Goal: Task Accomplishment & Management: Manage account settings

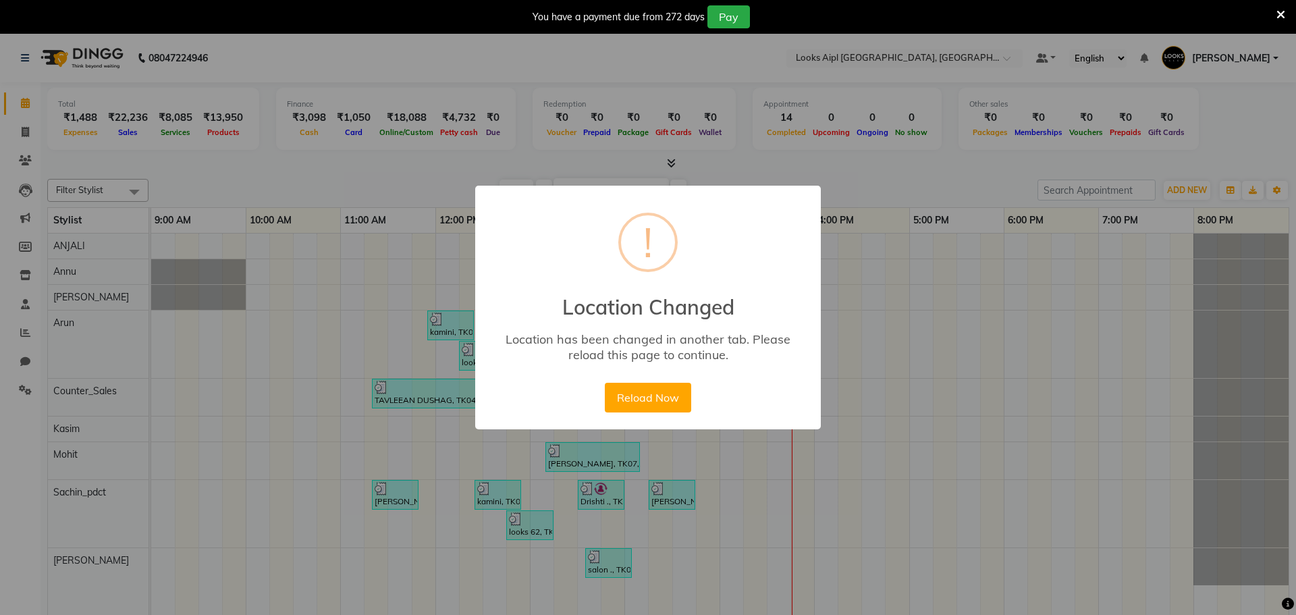
click at [644, 402] on button "Reload Now" at bounding box center [648, 398] width 86 height 30
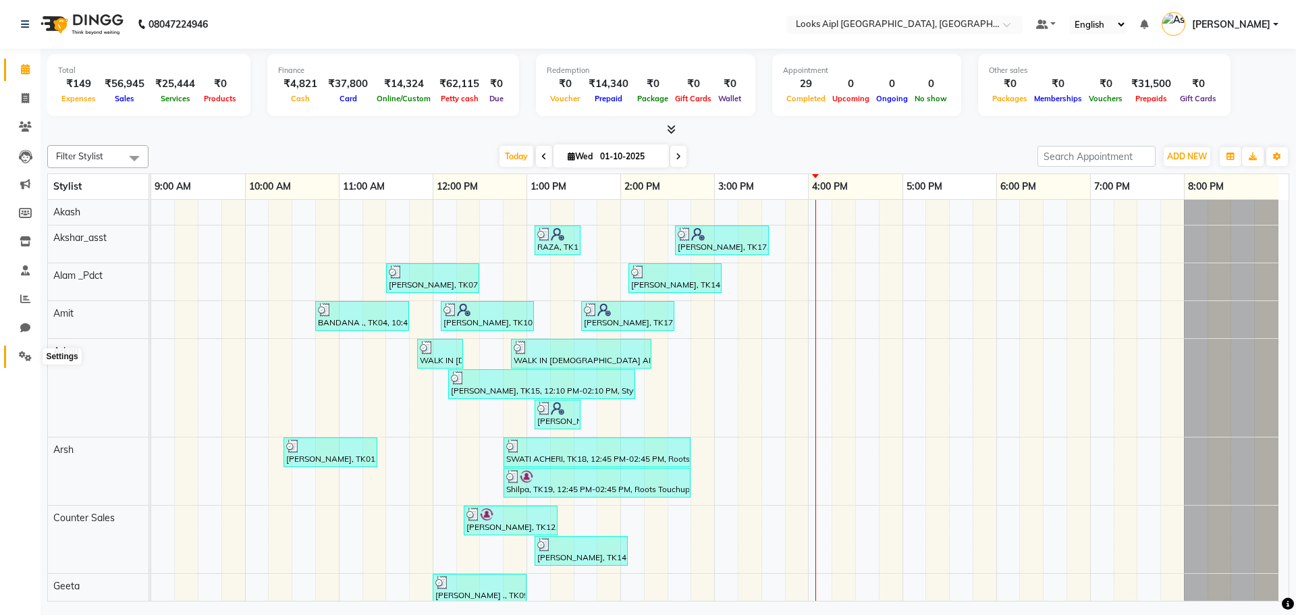
click at [22, 354] on icon at bounding box center [25, 356] width 13 height 10
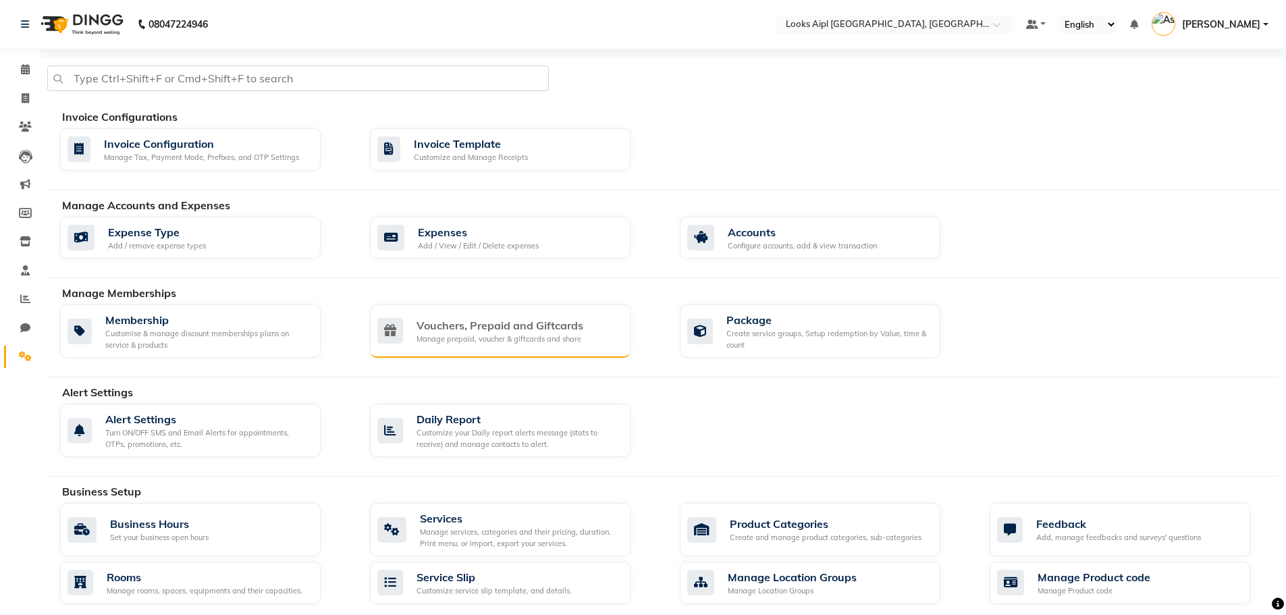
click at [507, 322] on div "Vouchers, Prepaid and Giftcards" at bounding box center [500, 325] width 167 height 16
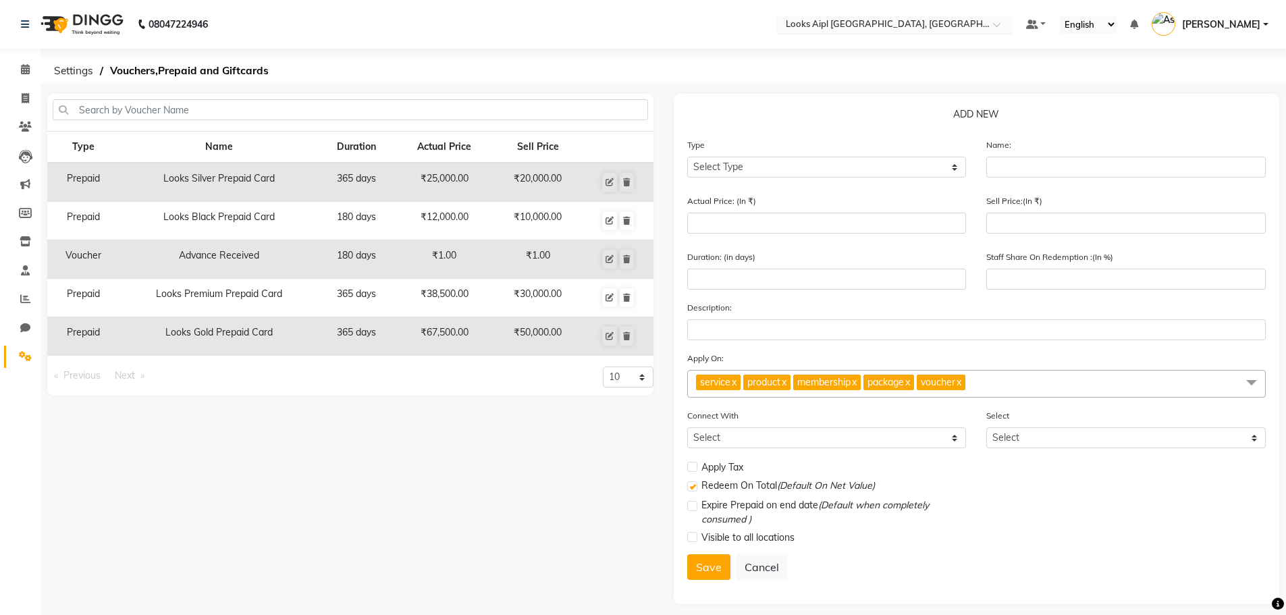
click at [847, 24] on input "text" at bounding box center [881, 26] width 196 height 14
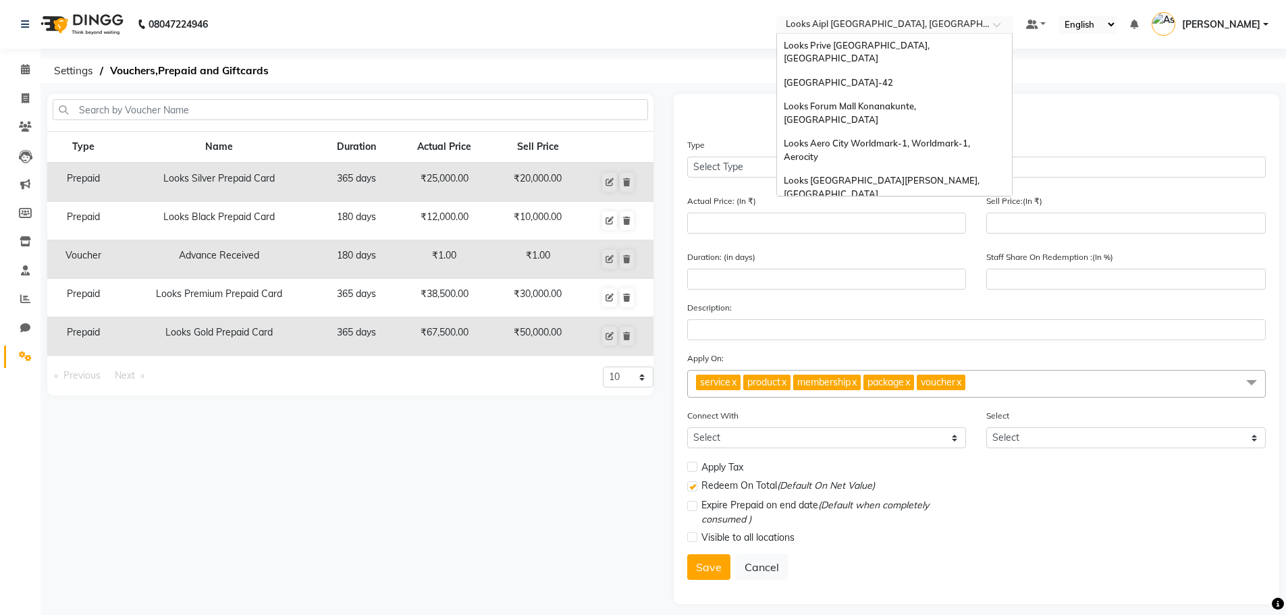
scroll to position [804, 0]
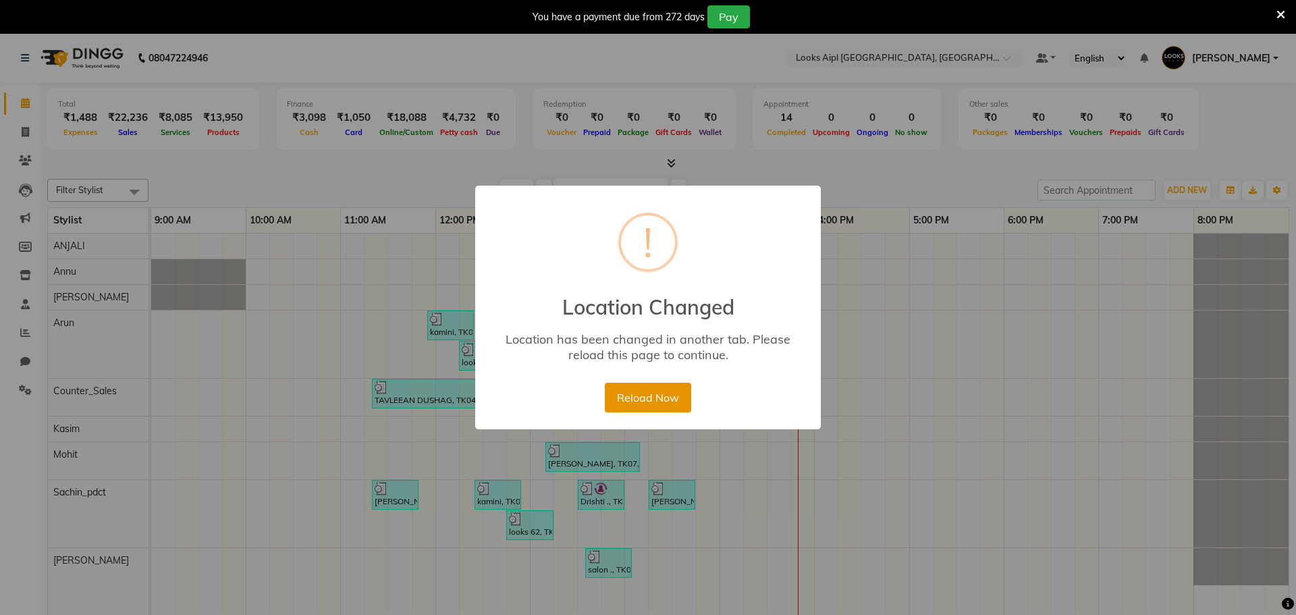
click at [681, 404] on button "Reload Now" at bounding box center [648, 398] width 86 height 30
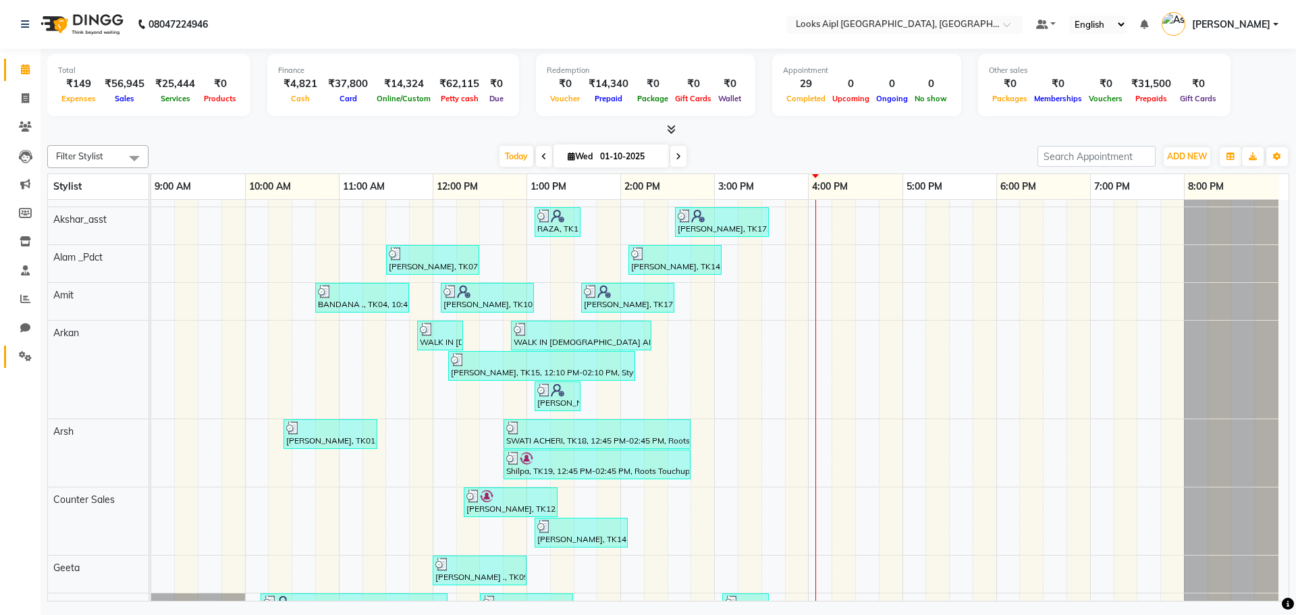
drag, startPoint x: 15, startPoint y: 348, endPoint x: 30, endPoint y: 348, distance: 15.5
click at [15, 348] on link "Settings" at bounding box center [20, 357] width 32 height 22
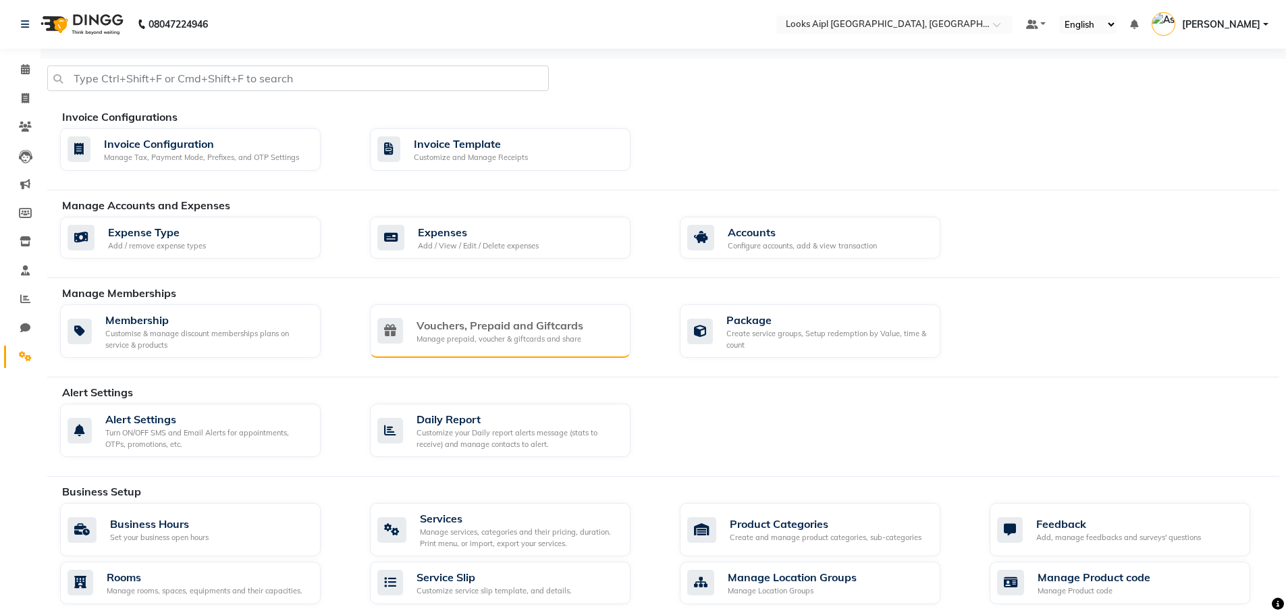
click at [508, 348] on div "Vouchers, Prepaid and Giftcards Manage prepaid, voucher & giftcards and share" at bounding box center [500, 331] width 261 height 53
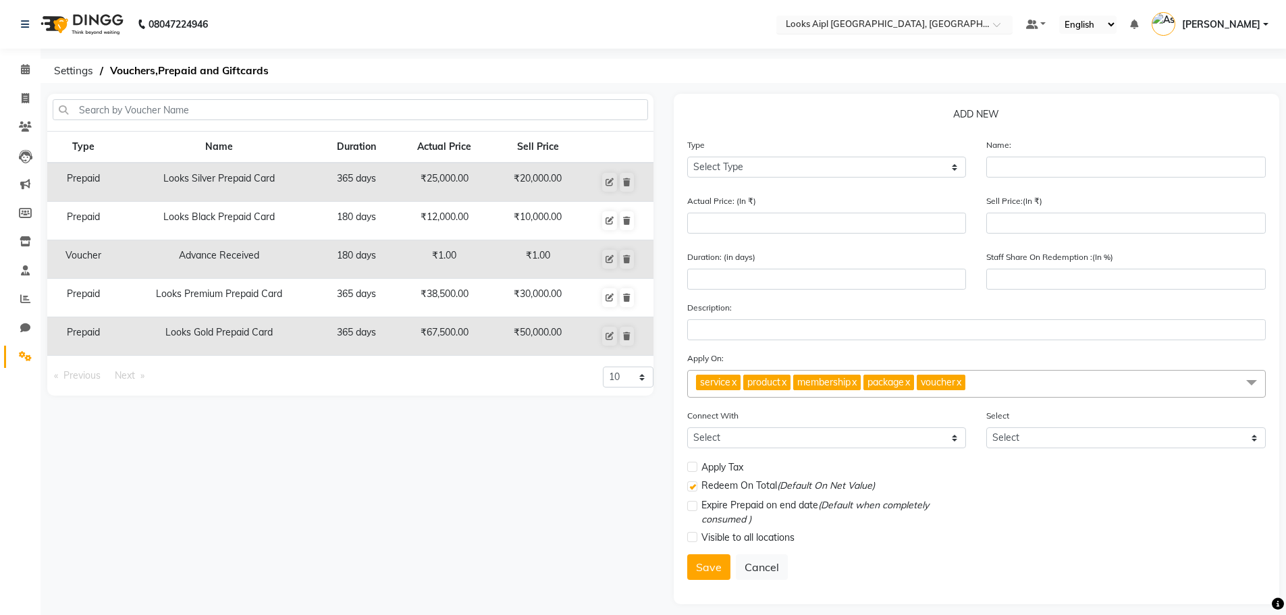
click at [872, 27] on input "text" at bounding box center [881, 26] width 196 height 14
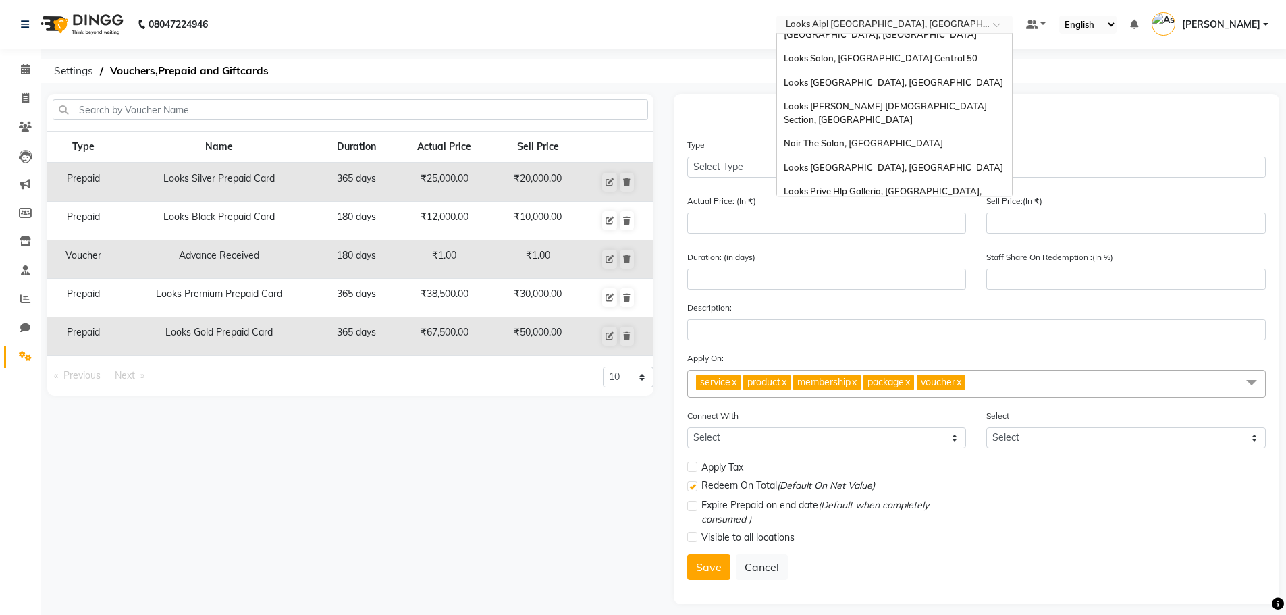
scroll to position [1412, 0]
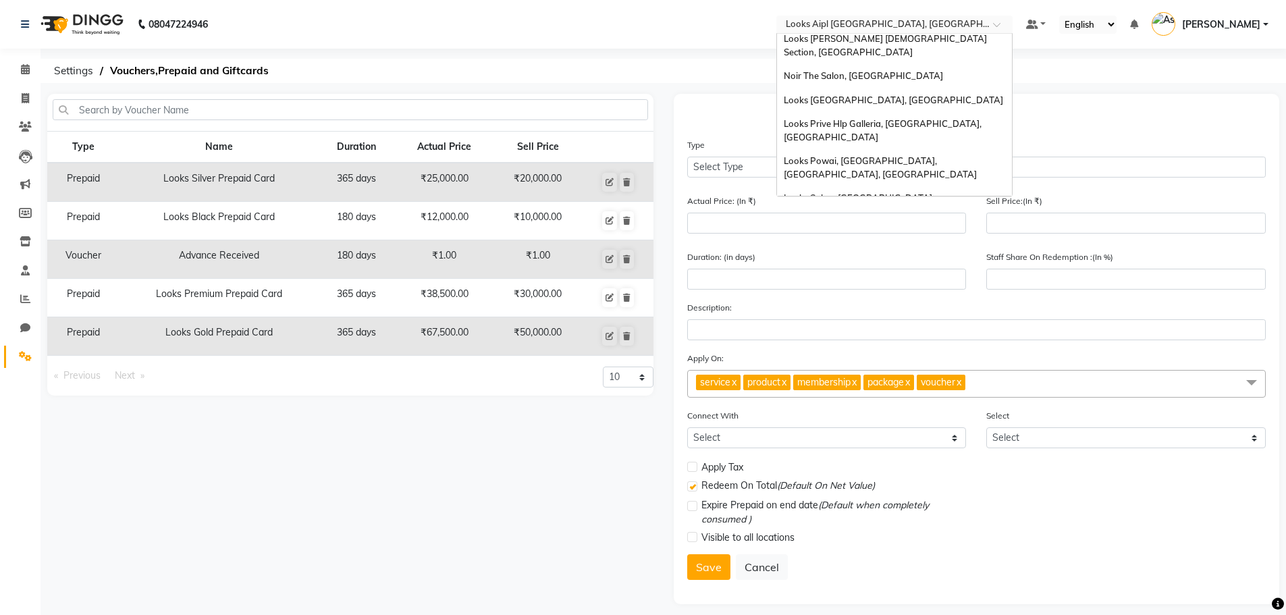
click at [874, 387] on span "Looks [PERSON_NAME][GEOGRAPHIC_DATA], [GEOGRAPHIC_DATA]" at bounding box center [883, 399] width 198 height 24
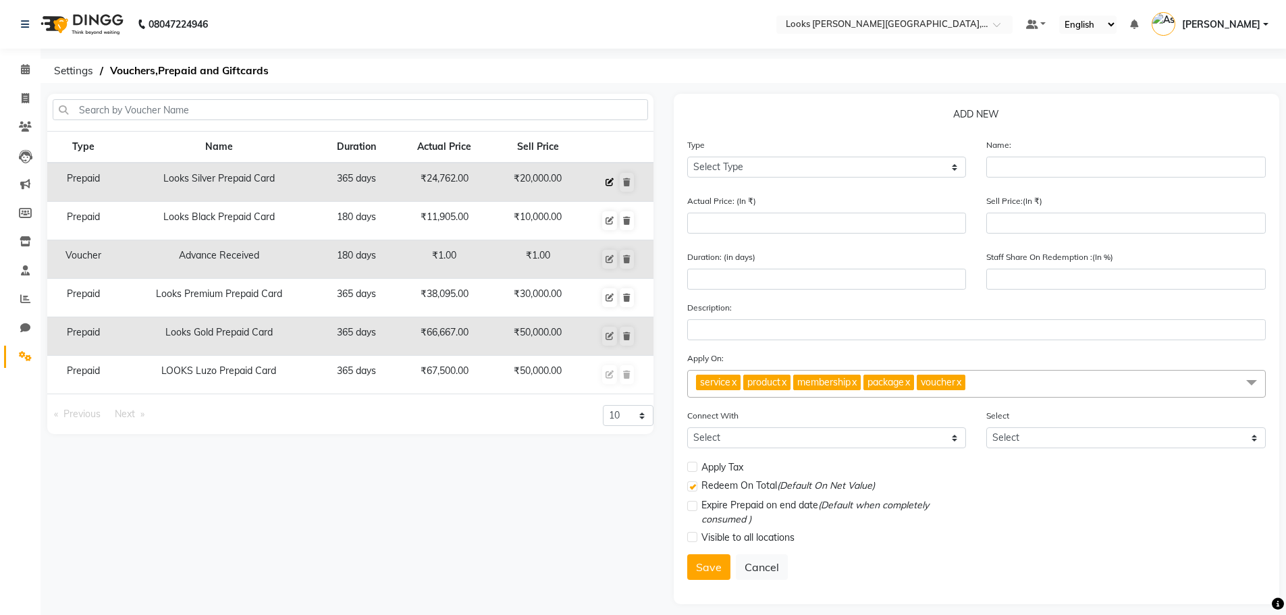
click at [607, 185] on icon at bounding box center [610, 182] width 8 height 8
select select "P"
type input "Looks Silver Prepaid Card"
type input "24762"
type input "20000"
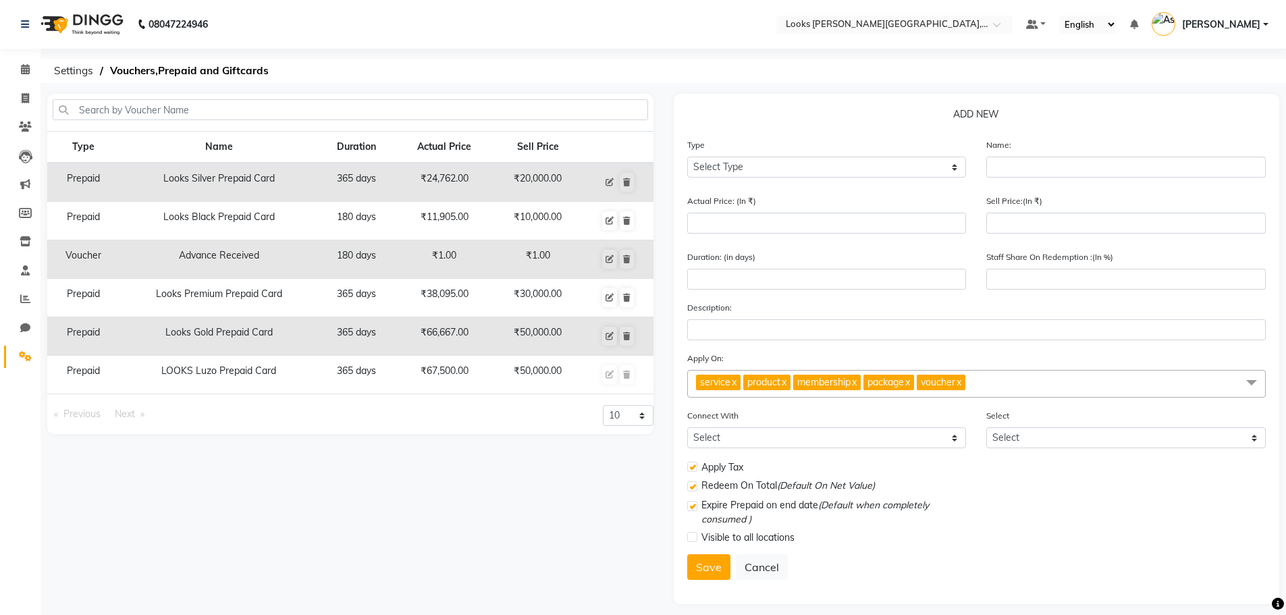
type input "365"
type input "81"
type input "Looks Silver Prepaid Card Pay 20K and get Services worth 26K"
checkbox input "true"
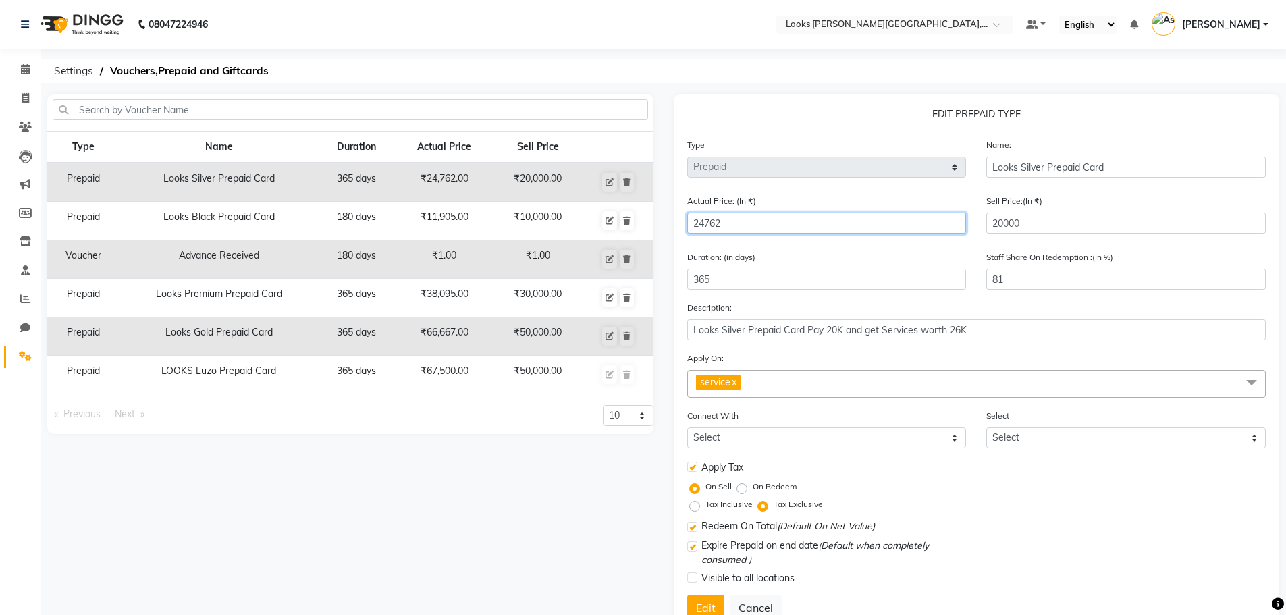
drag, startPoint x: 740, startPoint y: 220, endPoint x: 587, endPoint y: 213, distance: 152.7
click at [587, 213] on div "Type Name Duration Actual Price Sell Price Prepaid Looks Silver Prepaid Card 36…" at bounding box center [663, 369] width 1252 height 551
paste input "12000"
type input "12000"
type input "167"
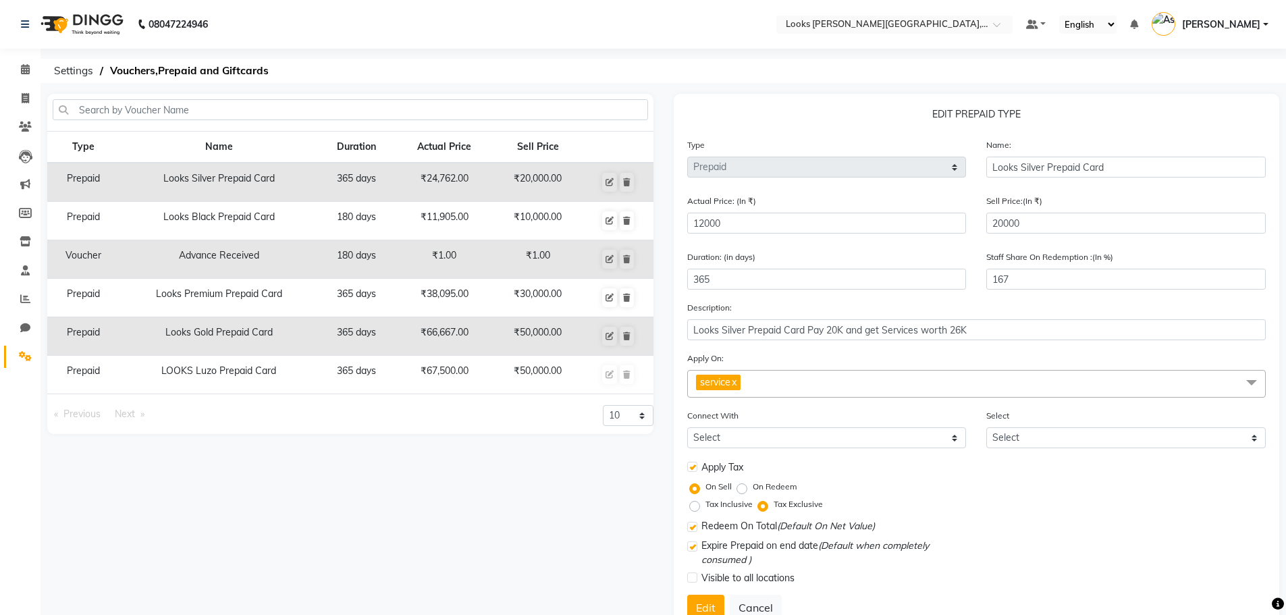
drag, startPoint x: 648, startPoint y: 579, endPoint x: 689, endPoint y: 591, distance: 42.3
click at [655, 579] on div "Type Name Duration Actual Price Sell Price Prepaid Looks Silver Prepaid Card 36…" at bounding box center [350, 369] width 627 height 551
click at [714, 606] on button "Edit" at bounding box center [705, 608] width 37 height 26
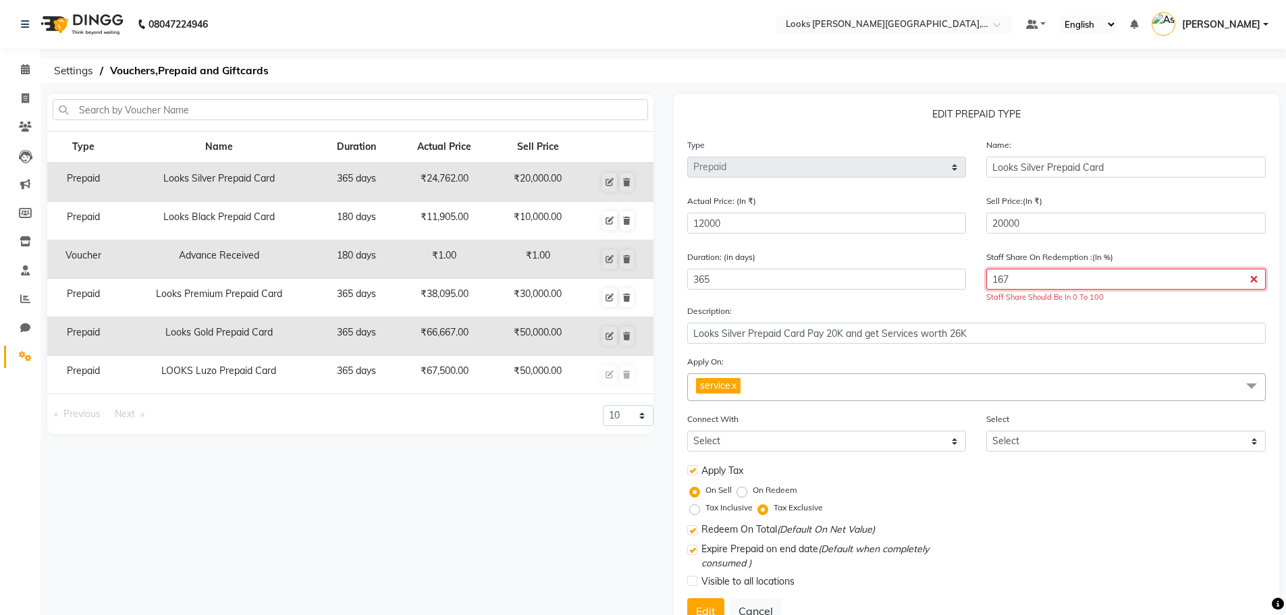
drag, startPoint x: 1090, startPoint y: 282, endPoint x: 936, endPoint y: 288, distance: 153.4
click at [936, 288] on div "Duration: (in days) 365 Staff Share On Redemption :(In %) 167 Staff Share Shoul…" at bounding box center [977, 277] width 600 height 54
type input "24762"
type input "81"
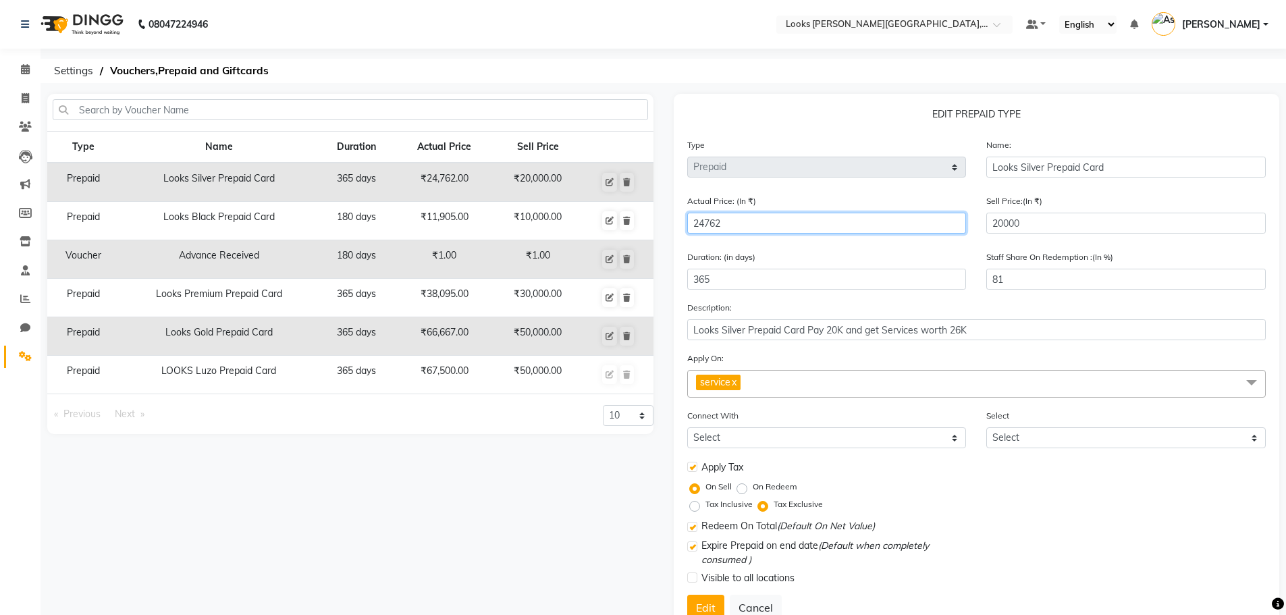
paste input "12000"
type input "12000"
type input "167"
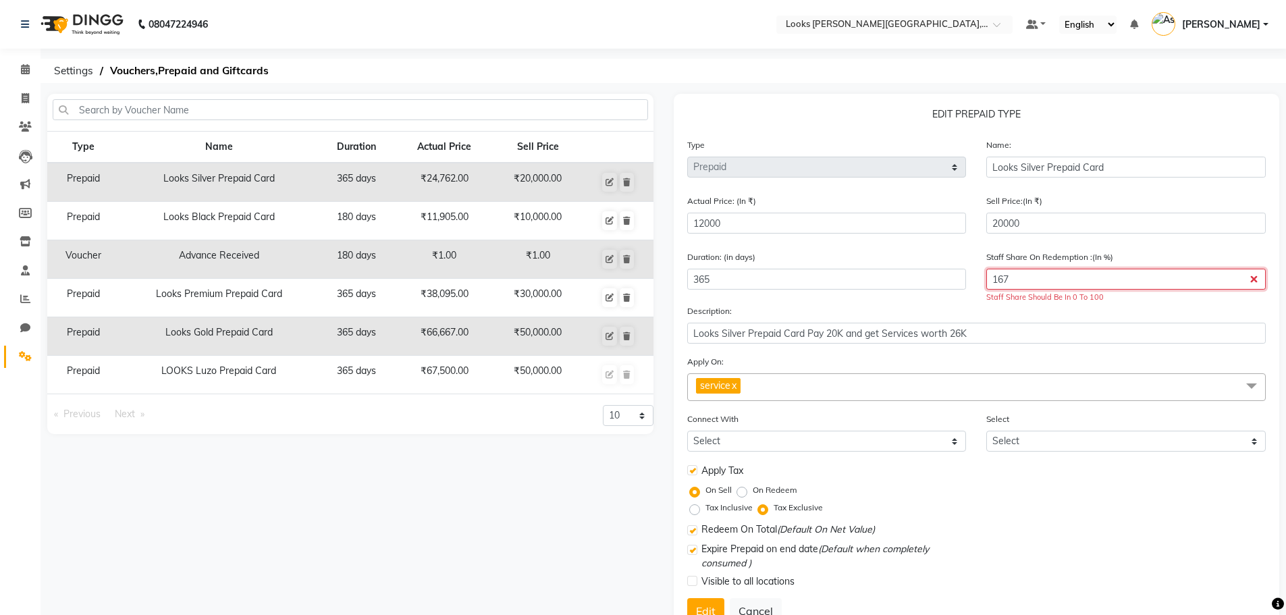
drag, startPoint x: 1047, startPoint y: 280, endPoint x: 878, endPoint y: 303, distance: 171.1
click at [878, 303] on div "Duration: (in days) 365 Staff Share On Redemption :(In %) 167 Staff Share Shoul…" at bounding box center [977, 277] width 600 height 54
click at [607, 223] on icon at bounding box center [610, 221] width 8 height 8
type input "Looks Black Prepaid Card"
type input "11905"
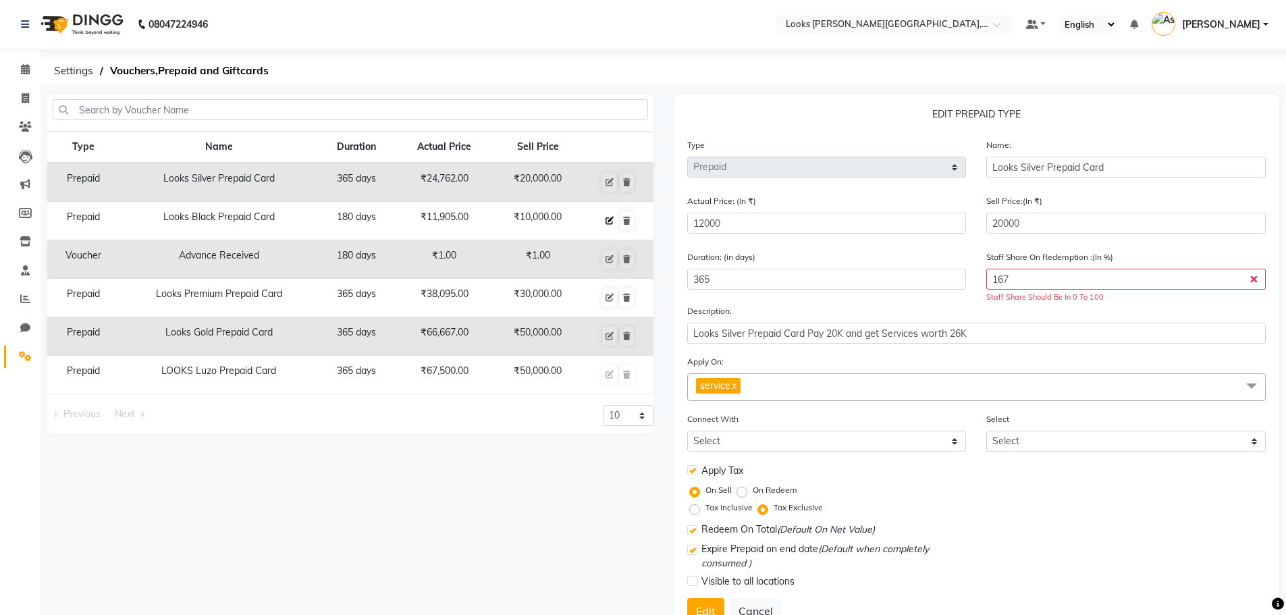
type input "10000"
type input "180"
type input "84"
type input "Looks Black Prepaid Card Pay 10K and get Services worth 12K"
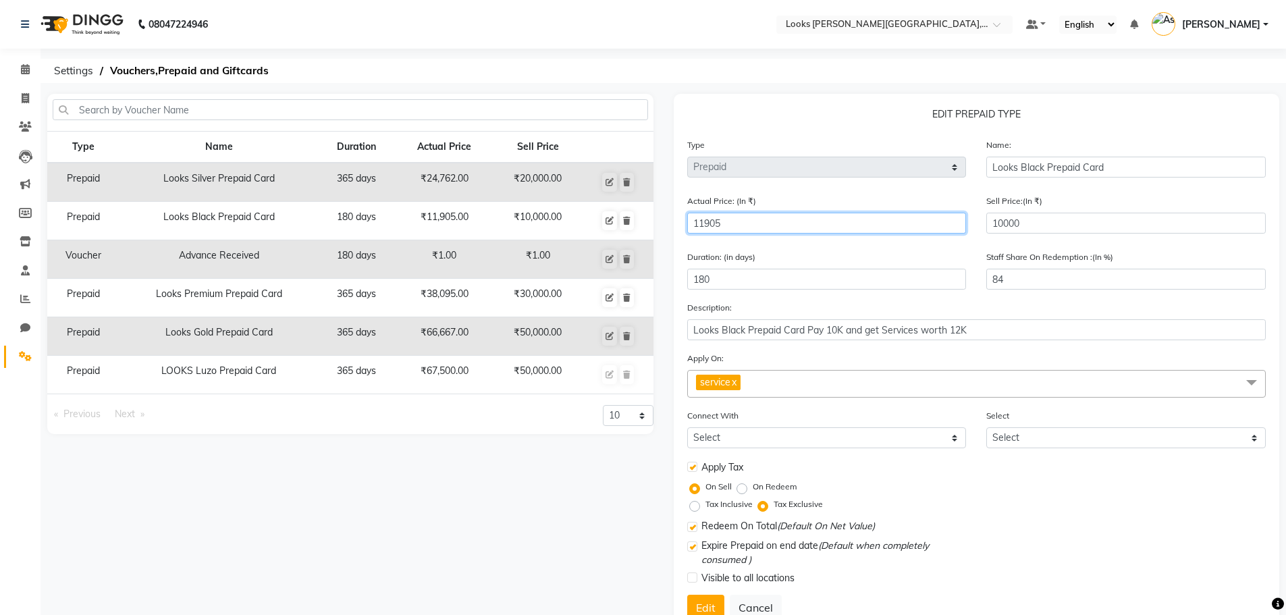
drag, startPoint x: 544, startPoint y: 215, endPoint x: 504, endPoint y: 219, distance: 40.1
click at [504, 219] on div "Type Name Duration Actual Price Sell Price Prepaid Looks Silver Prepaid Card 36…" at bounding box center [663, 369] width 1252 height 551
paste input "2000"
type input "12000"
type input "83"
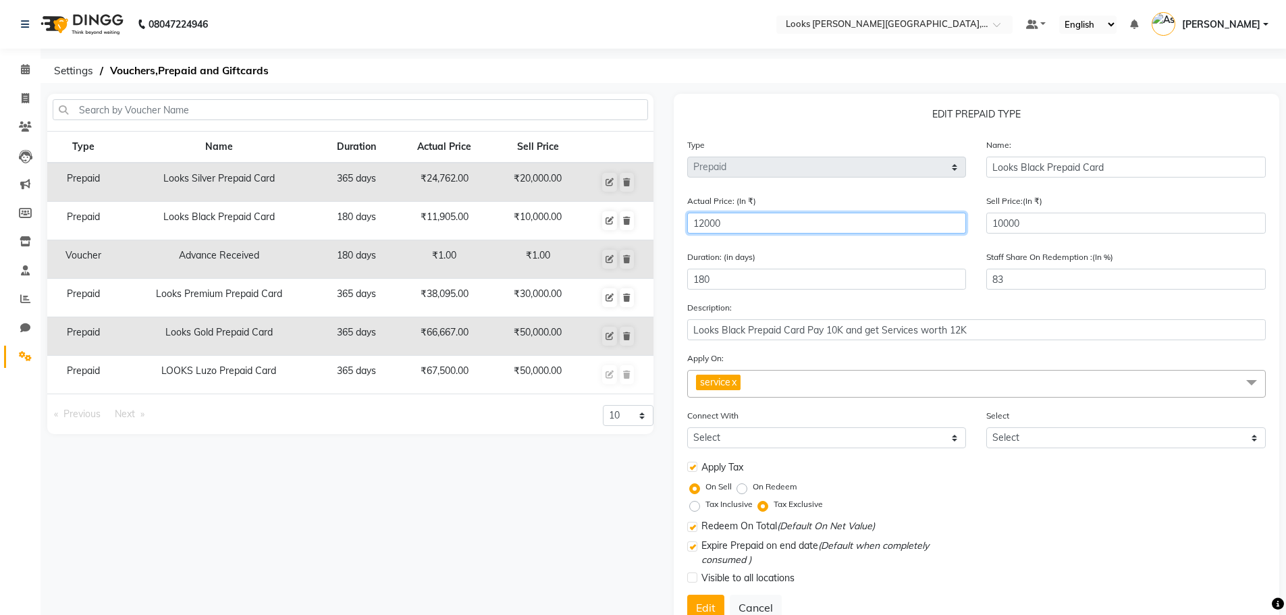
scroll to position [50, 0]
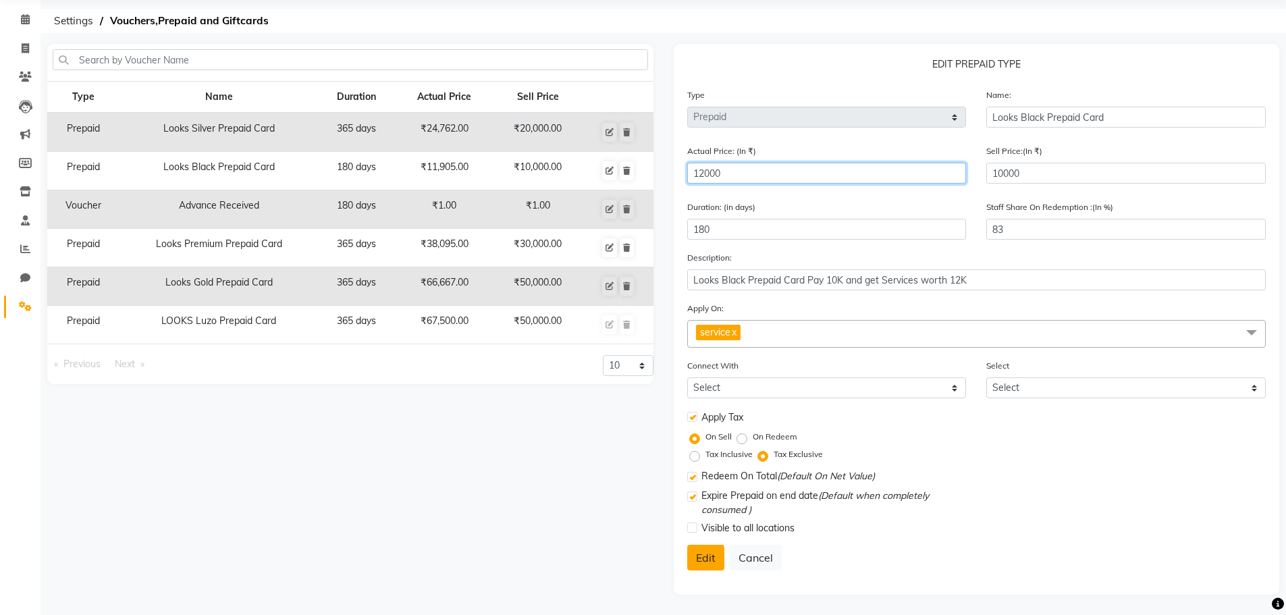
type input "12000"
click at [710, 558] on button "Edit" at bounding box center [705, 558] width 37 height 26
select select
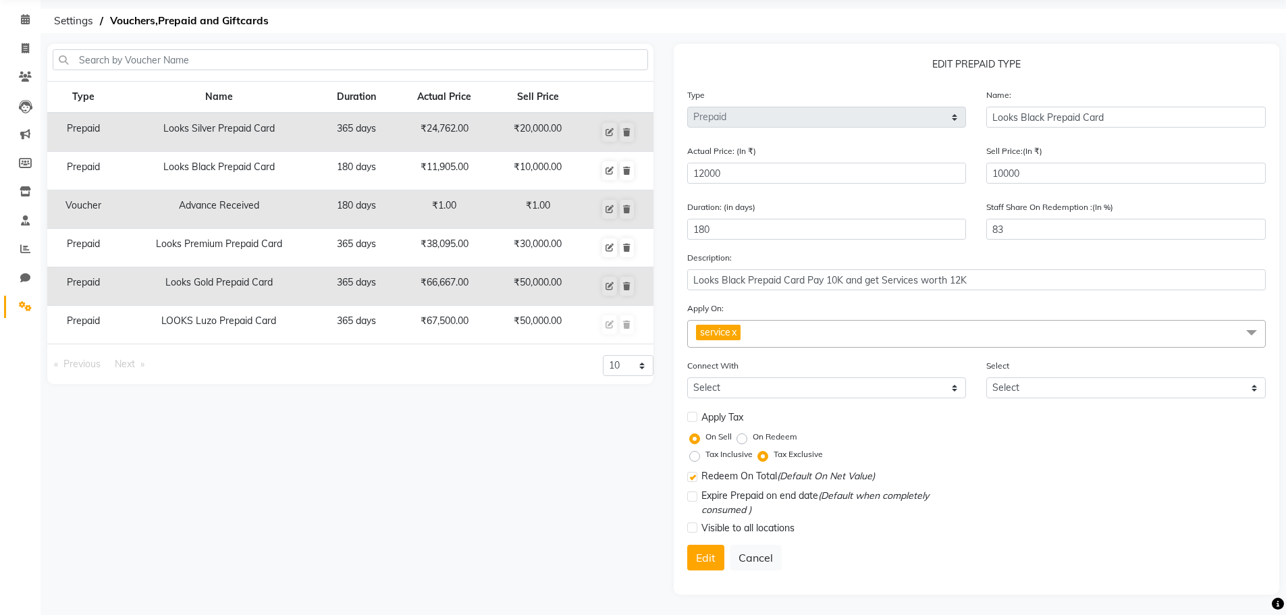
checkbox input "false"
checkbox input "true"
checkbox input "false"
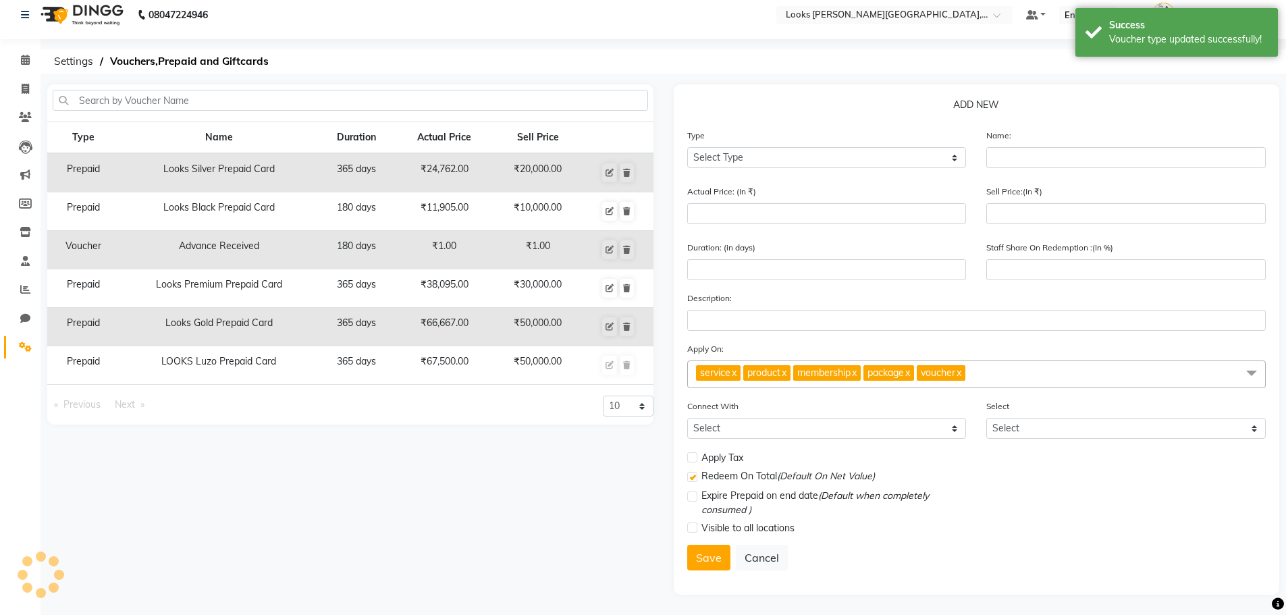
scroll to position [9, 0]
click at [606, 172] on icon at bounding box center [610, 173] width 8 height 8
select select "P"
type input "Looks Silver Prepaid Card"
type input "24762"
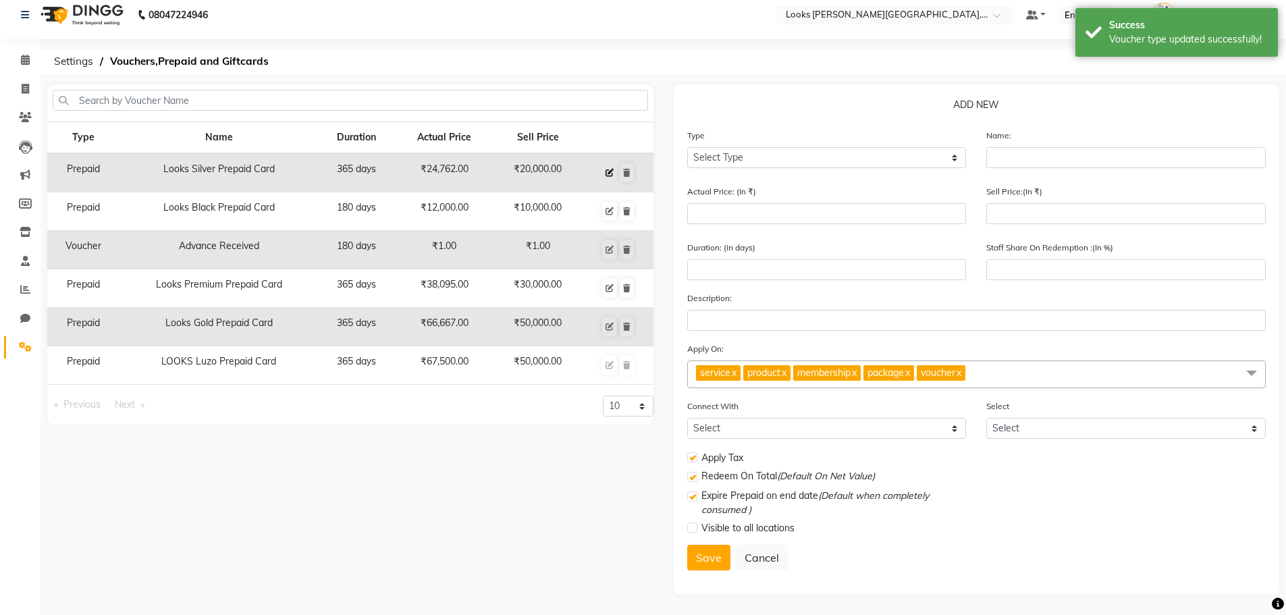
type input "20000"
type input "365"
type input "81"
type input "Looks Silver Prepaid Card Pay 20K and get Services worth 26K"
checkbox input "true"
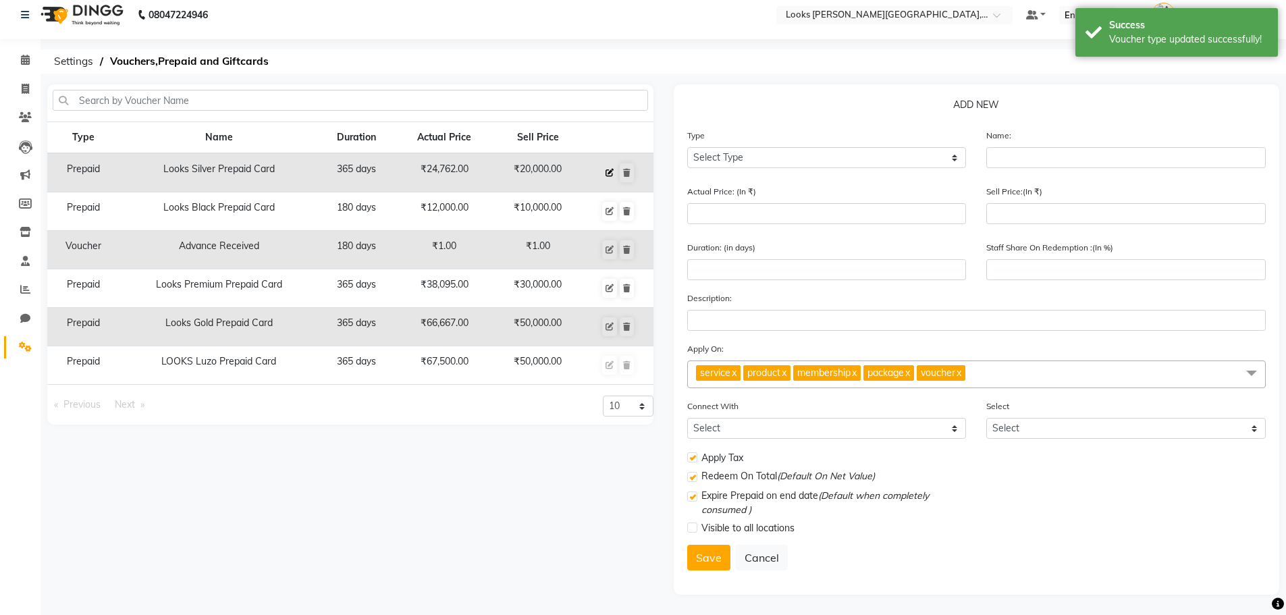
checkbox input "true"
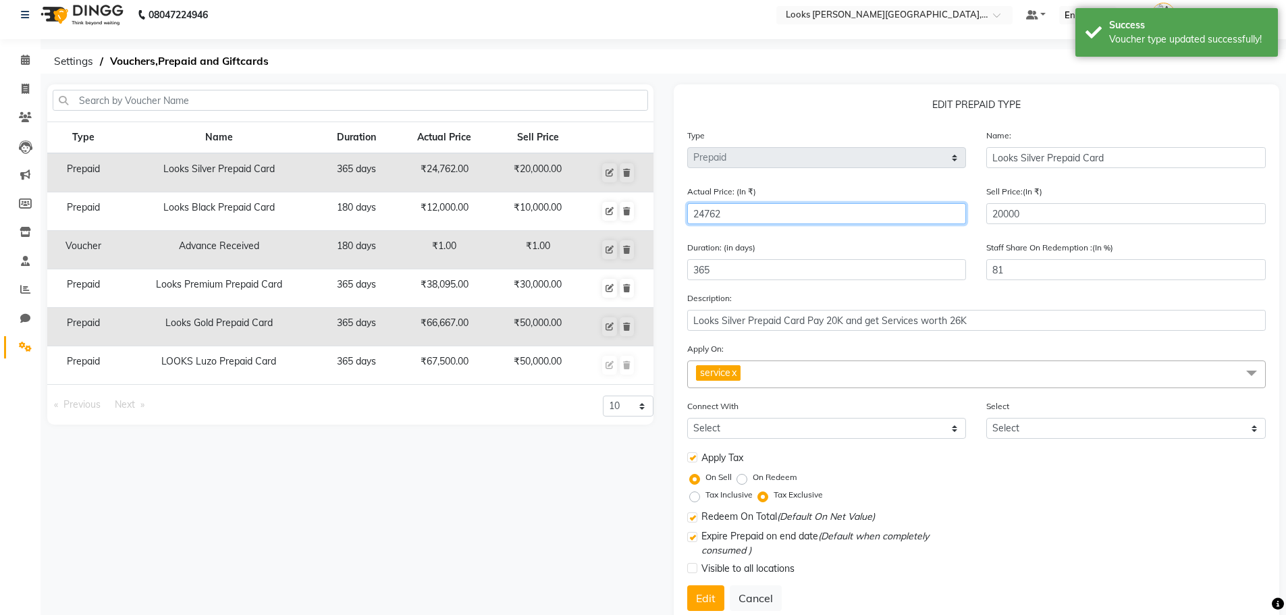
drag, startPoint x: 749, startPoint y: 211, endPoint x: 499, endPoint y: 216, distance: 250.5
click at [498, 216] on div "Type Name Duration Actual Price Sell Price Prepaid Looks Silver Prepaid Card 36…" at bounding box center [663, 359] width 1252 height 551
paste input "5000"
type input "25000"
type input "80"
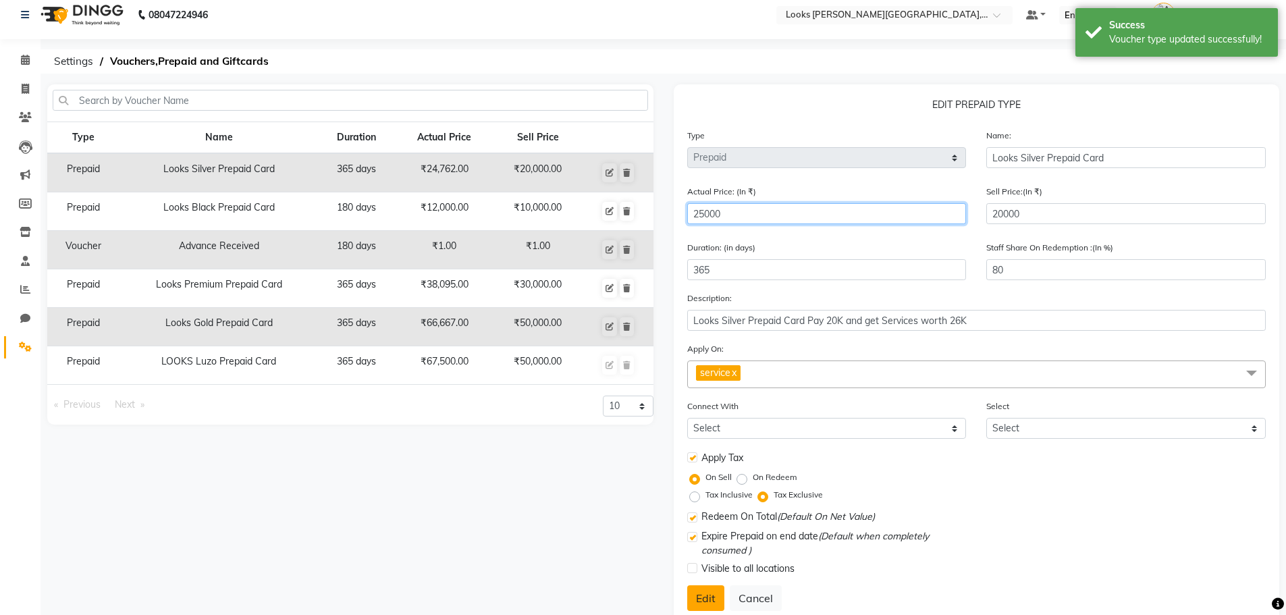
type input "25000"
click at [699, 600] on button "Edit" at bounding box center [705, 598] width 37 height 26
select select
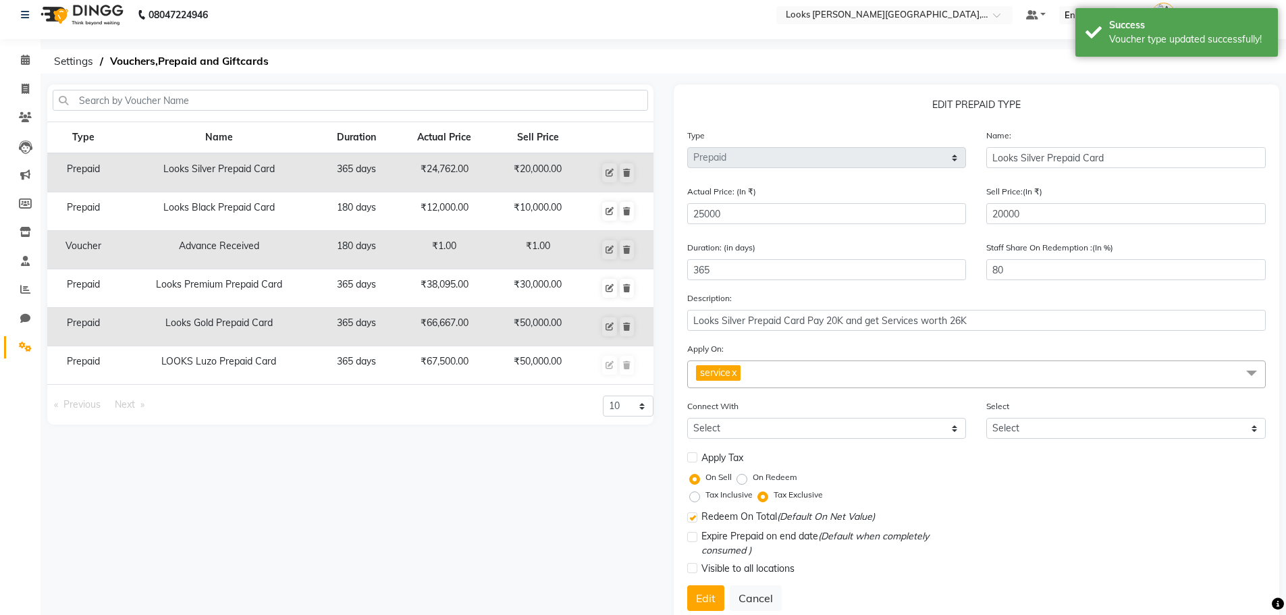
checkbox input "false"
checkbox input "true"
checkbox input "false"
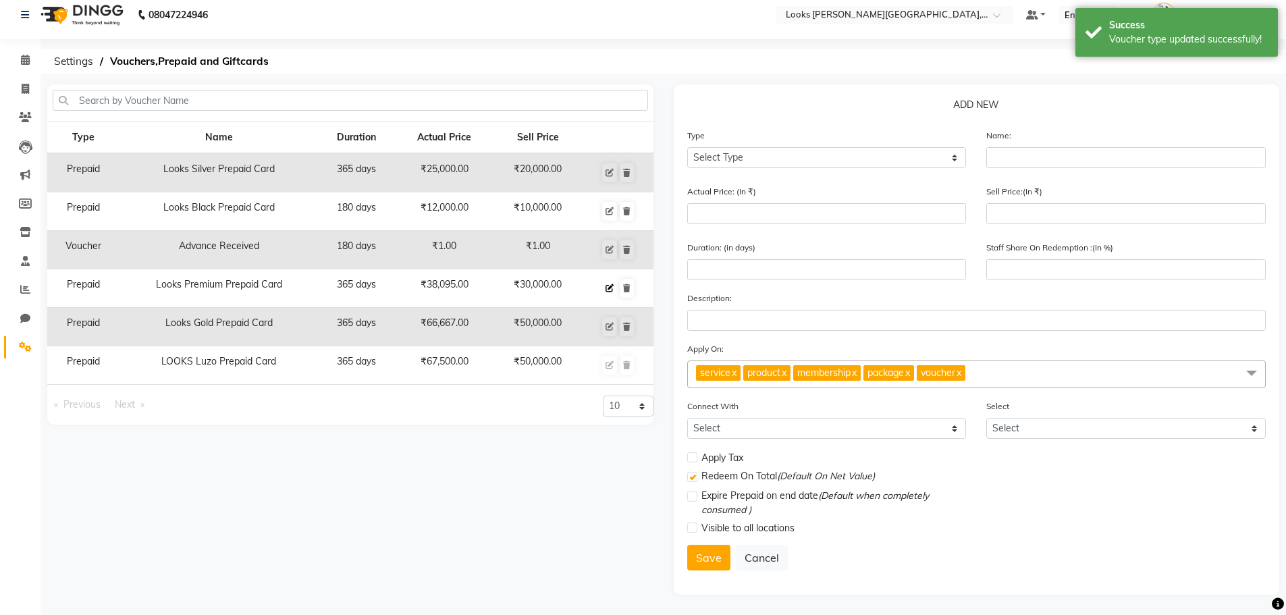
click at [612, 290] on icon at bounding box center [610, 288] width 8 height 8
select select "P"
type input "Looks Premium Prepaid Card"
type input "38095"
type input "30000"
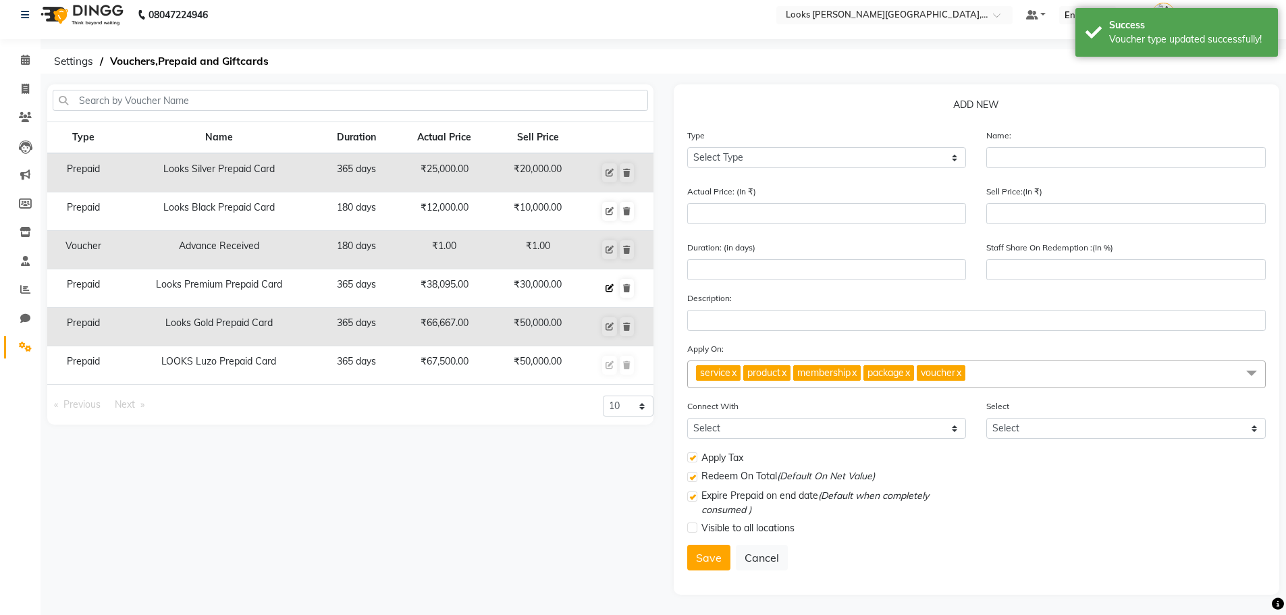
type input "365"
type input "79"
type input "Looks Premium Prepaid Card Pay 30K and get services worth 40K"
checkbox input "true"
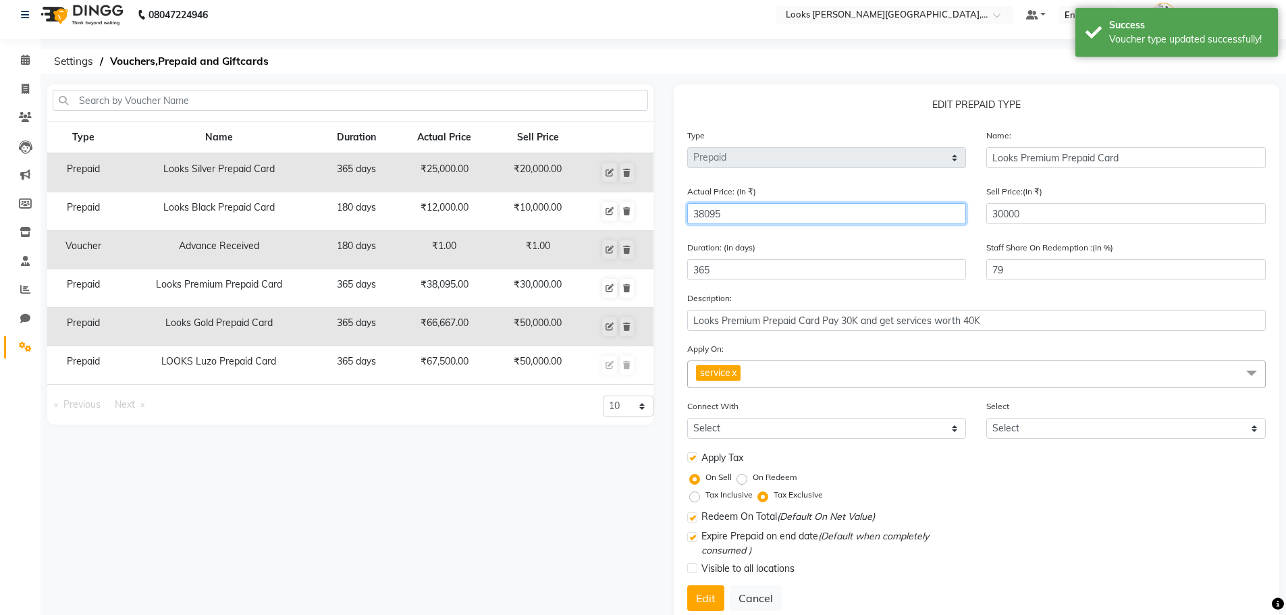
drag, startPoint x: 740, startPoint y: 212, endPoint x: 556, endPoint y: 233, distance: 184.8
click at [556, 233] on div "Type Name Duration Actual Price Sell Price Prepaid Looks Silver Prepaid Card 36…" at bounding box center [663, 359] width 1252 height 551
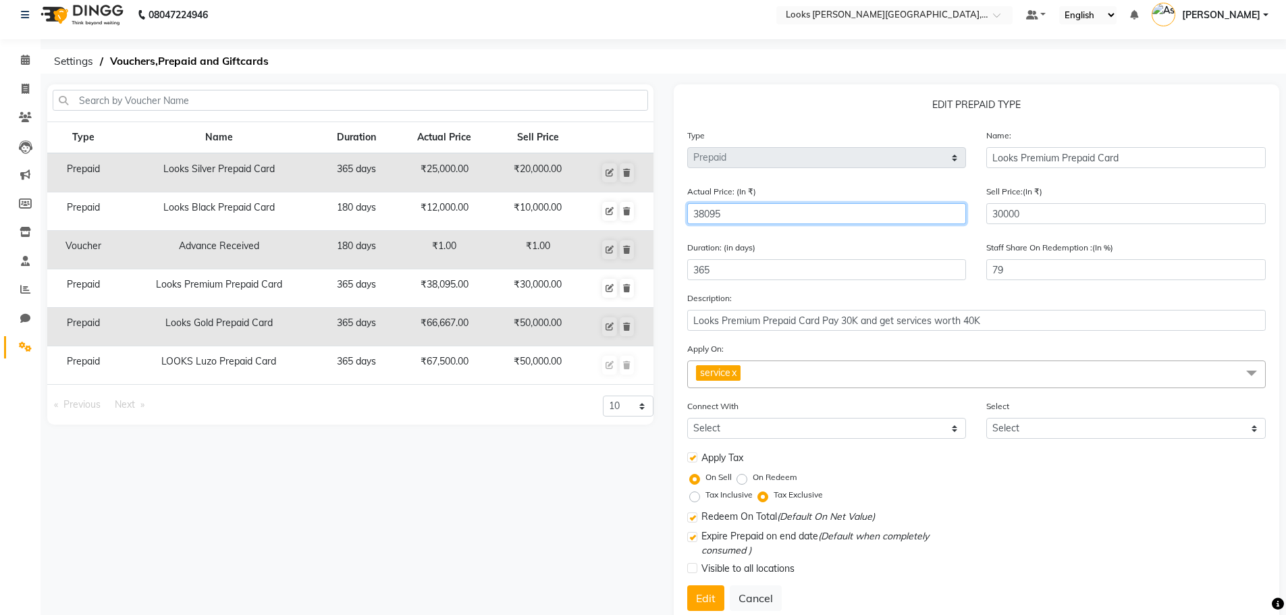
paste input "500"
type input "38500"
type input "78"
type input "38500"
click at [702, 587] on button "Edit" at bounding box center [705, 598] width 37 height 26
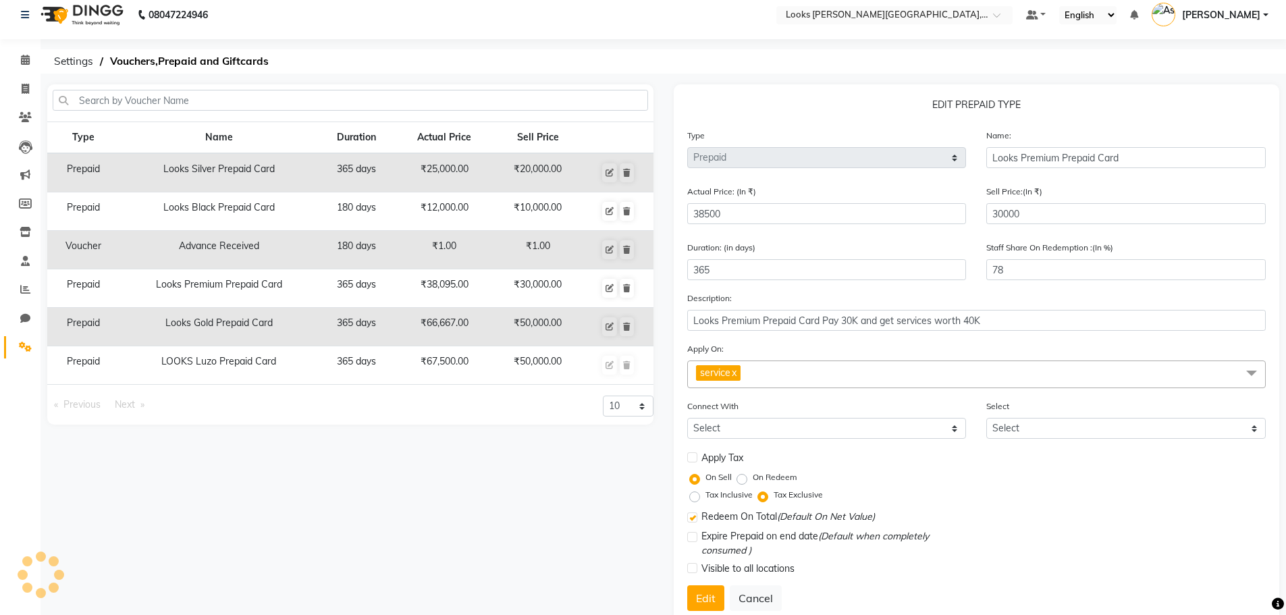
select select
checkbox input "false"
checkbox input "true"
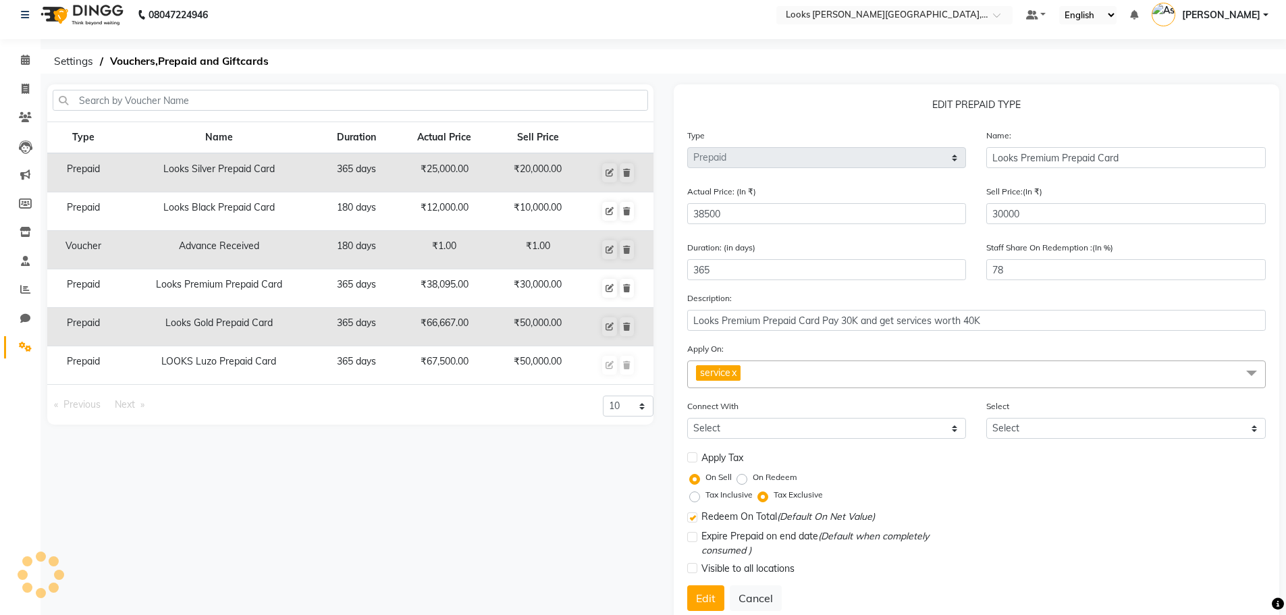
checkbox input "false"
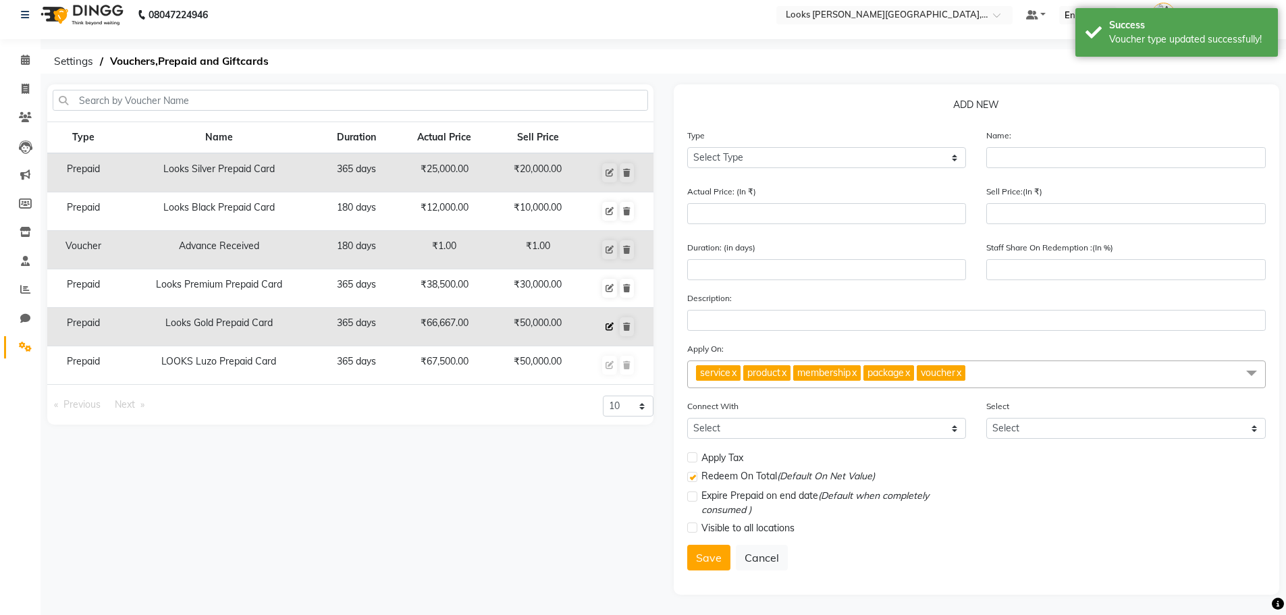
click at [610, 335] on button at bounding box center [609, 326] width 15 height 19
select select "P"
type input "Looks Gold Prepaid Card"
type input "66667"
type input "50000"
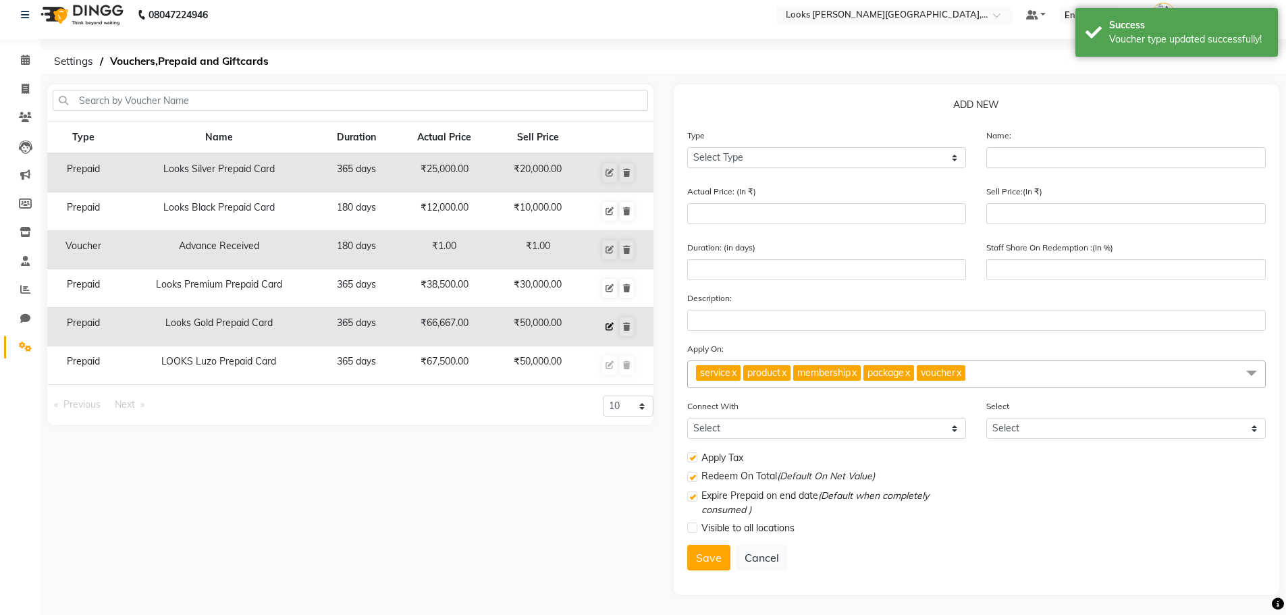
type input "365"
type input "75"
type input "Looks Gold Prepaid Card(50K)"
checkbox input "true"
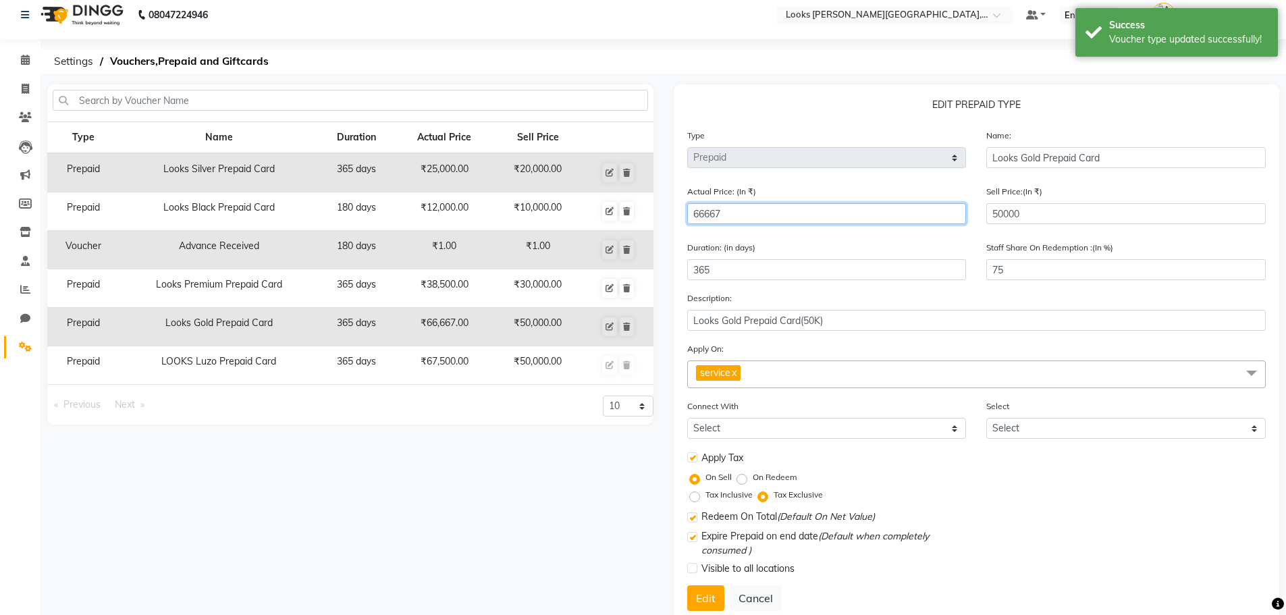
drag, startPoint x: 733, startPoint y: 217, endPoint x: 639, endPoint y: 218, distance: 93.9
click at [639, 218] on div "Type Name Duration Actual Price Sell Price Prepaid Looks Silver Prepaid Card 36…" at bounding box center [663, 359] width 1252 height 551
paste input "7500"
type input "67500"
type input "74"
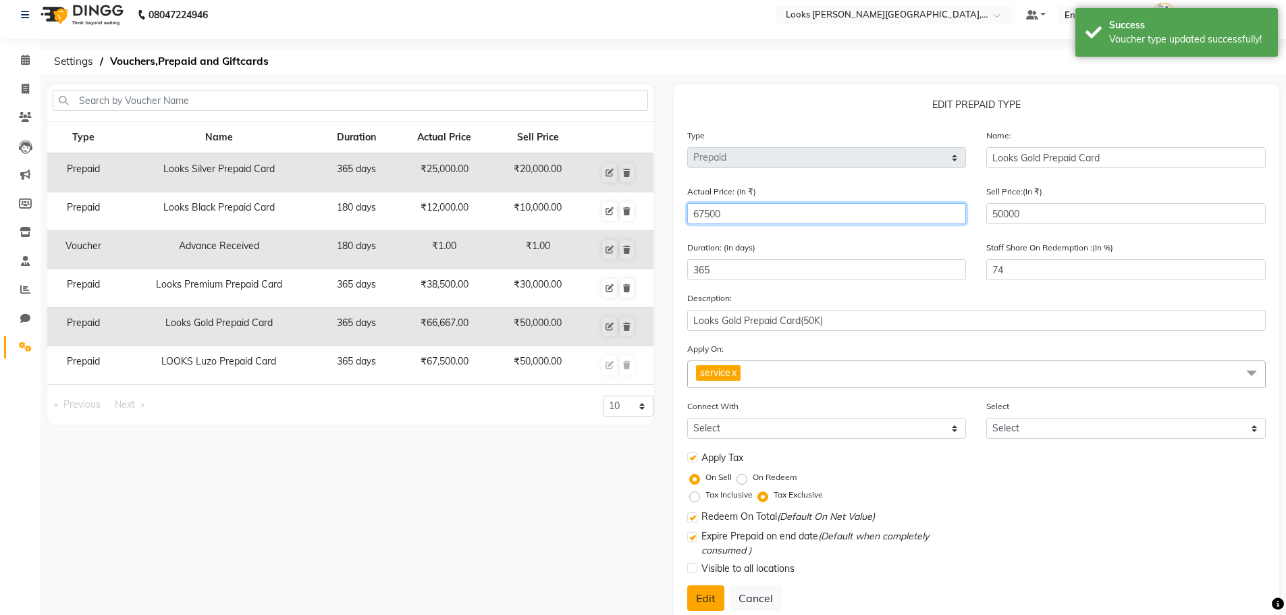
type input "67500"
drag, startPoint x: 707, startPoint y: 600, endPoint x: 687, endPoint y: 577, distance: 29.7
click at [706, 599] on button "Edit" at bounding box center [705, 598] width 37 height 26
select select
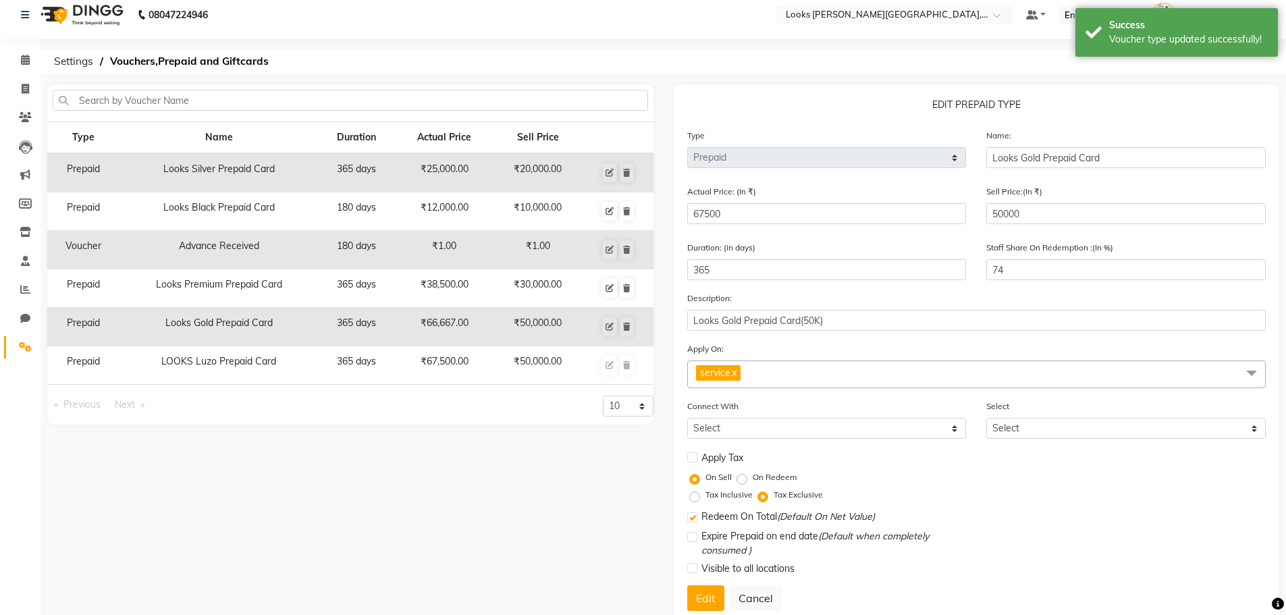
select select
checkbox input "false"
checkbox input "true"
checkbox input "false"
